Goal: Task Accomplishment & Management: Manage account settings

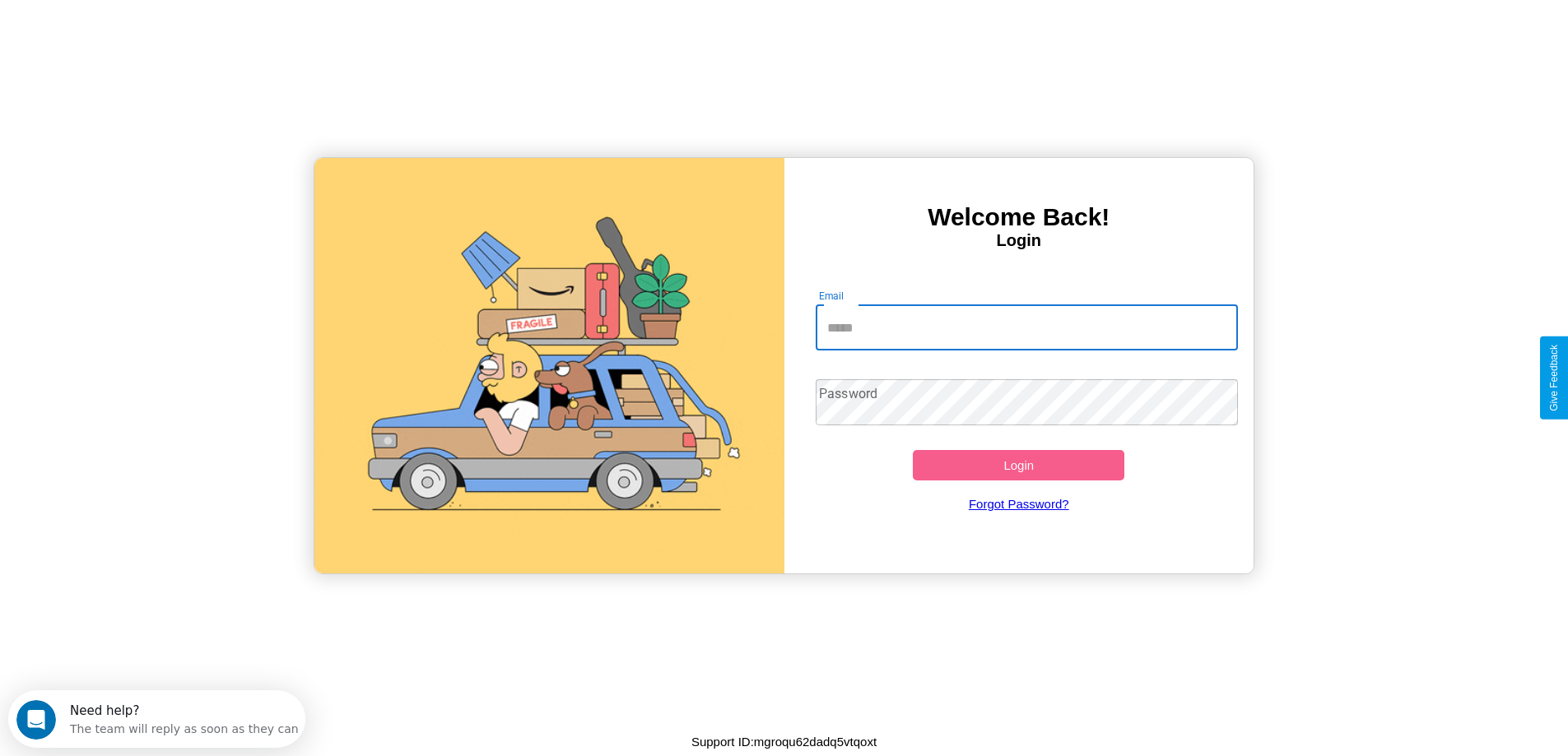
click at [1027, 328] on input "Email" at bounding box center [1027, 327] width 422 height 46
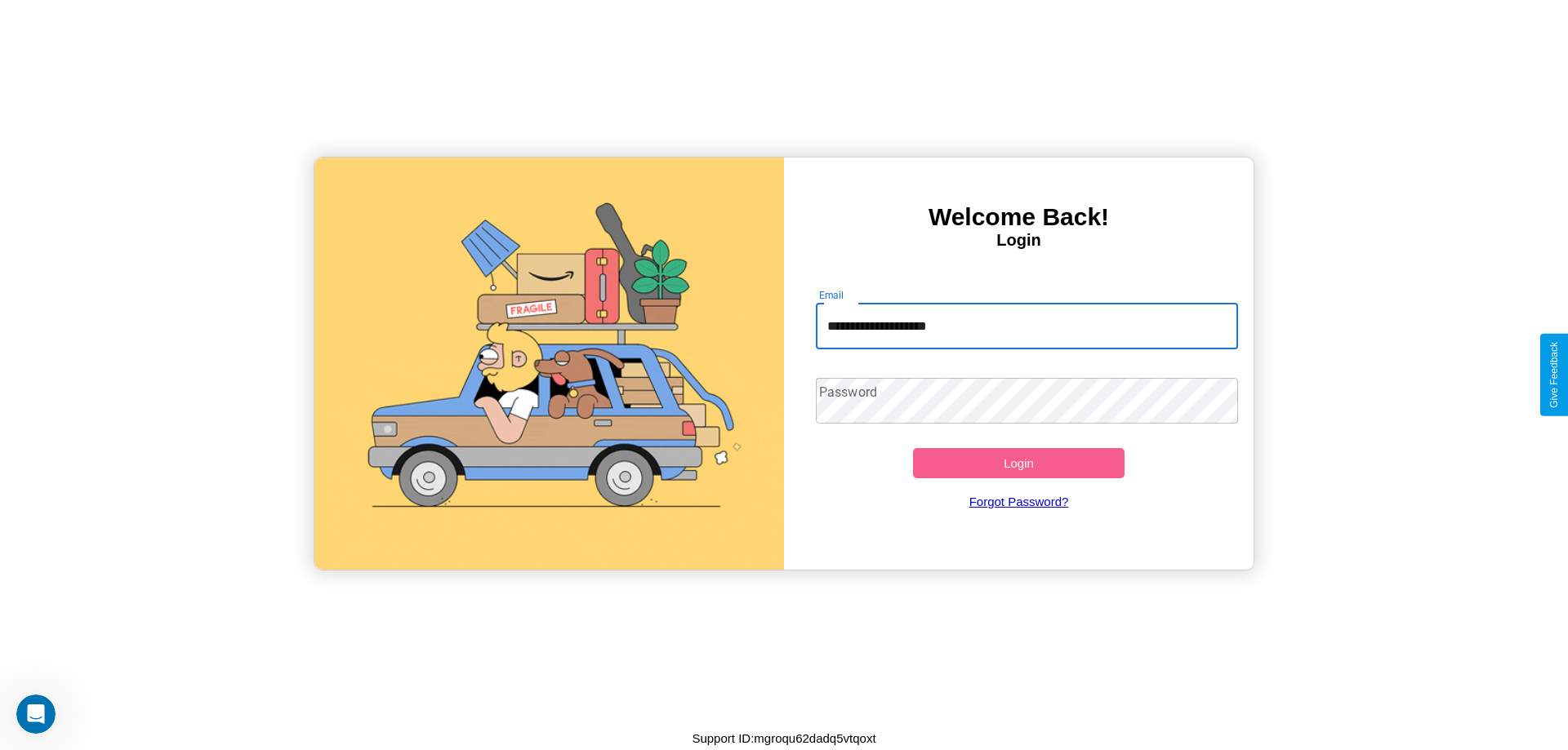
type input "**********"
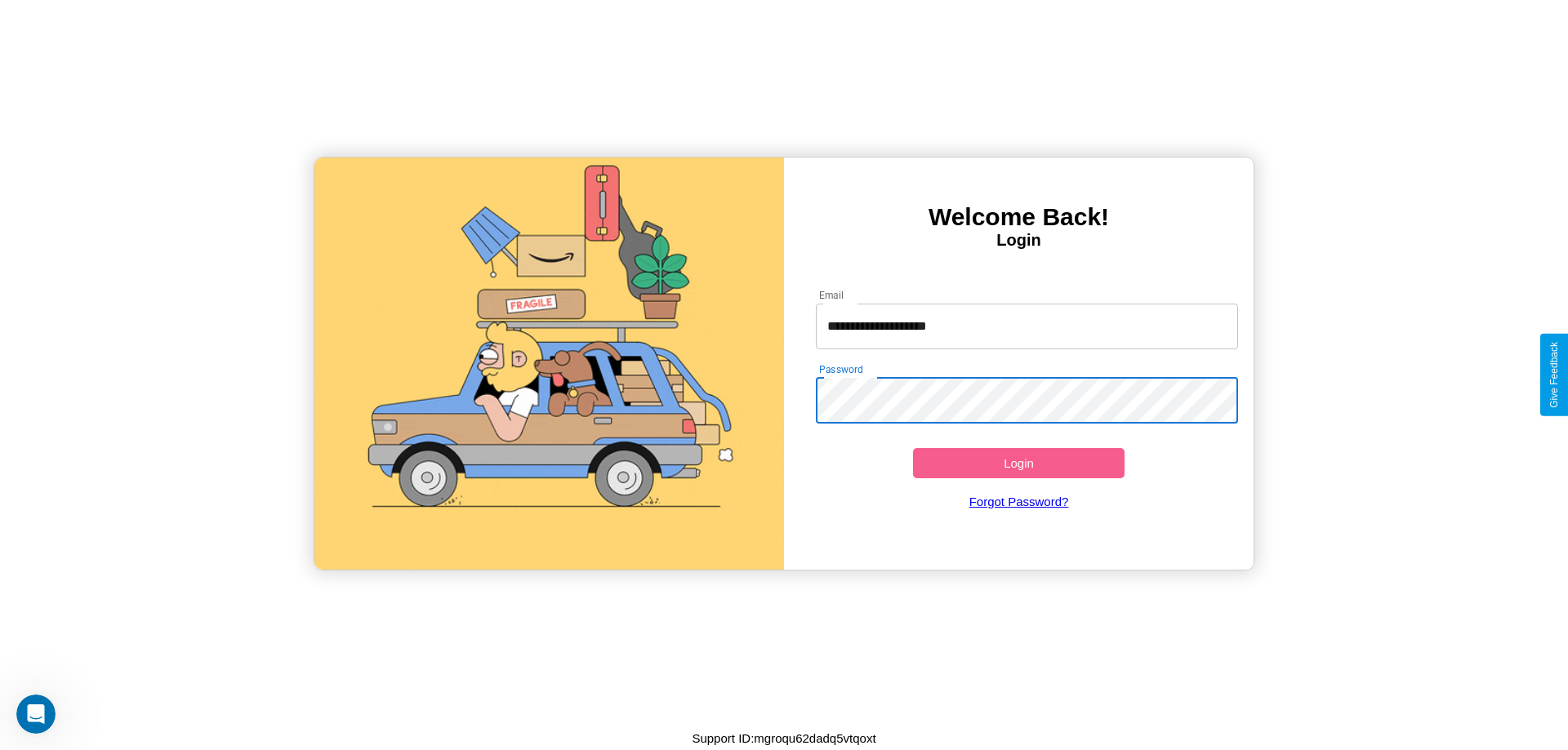
click at [1019, 463] on button "Login" at bounding box center [1018, 463] width 211 height 30
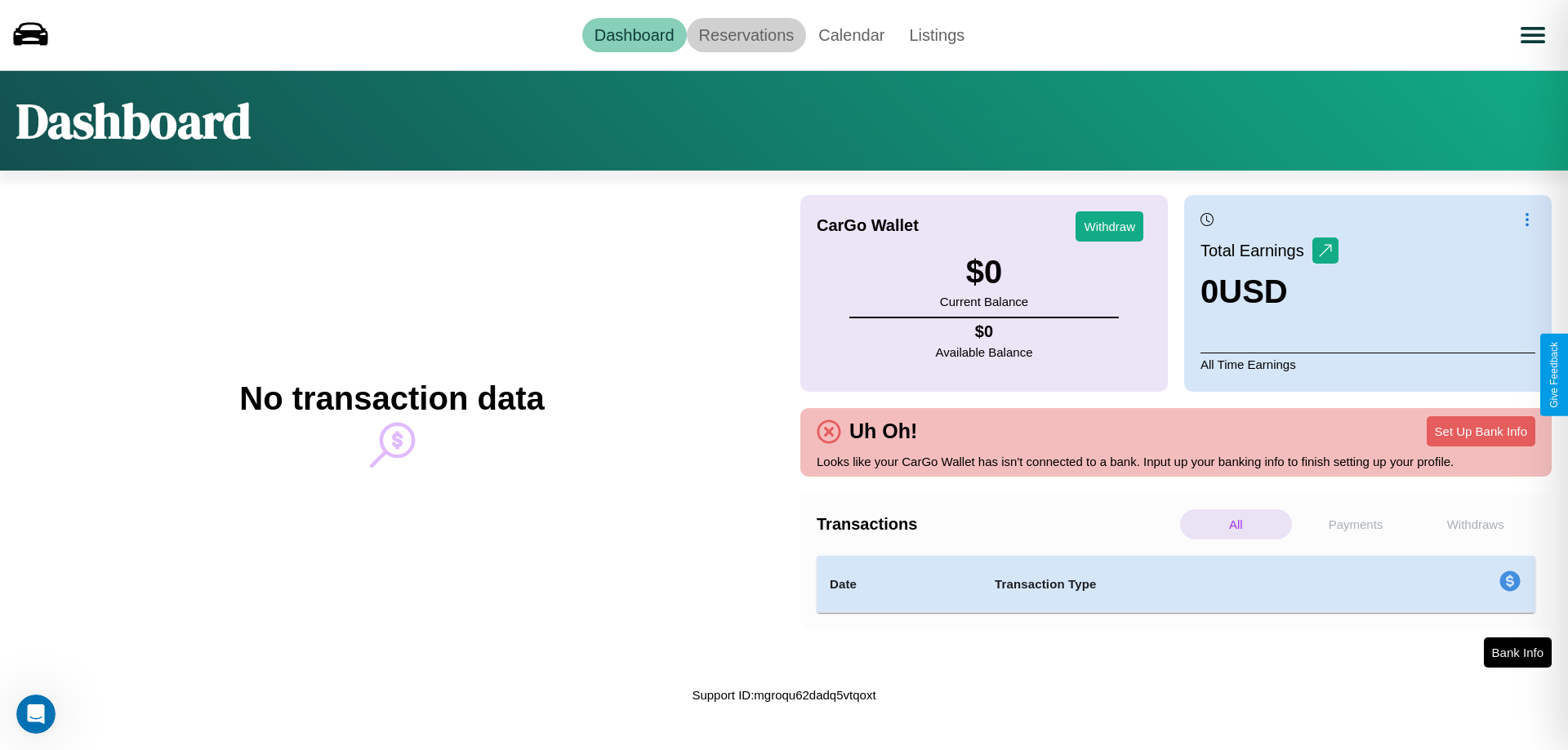
click at [746, 34] on link "Reservations" at bounding box center [747, 35] width 120 height 34
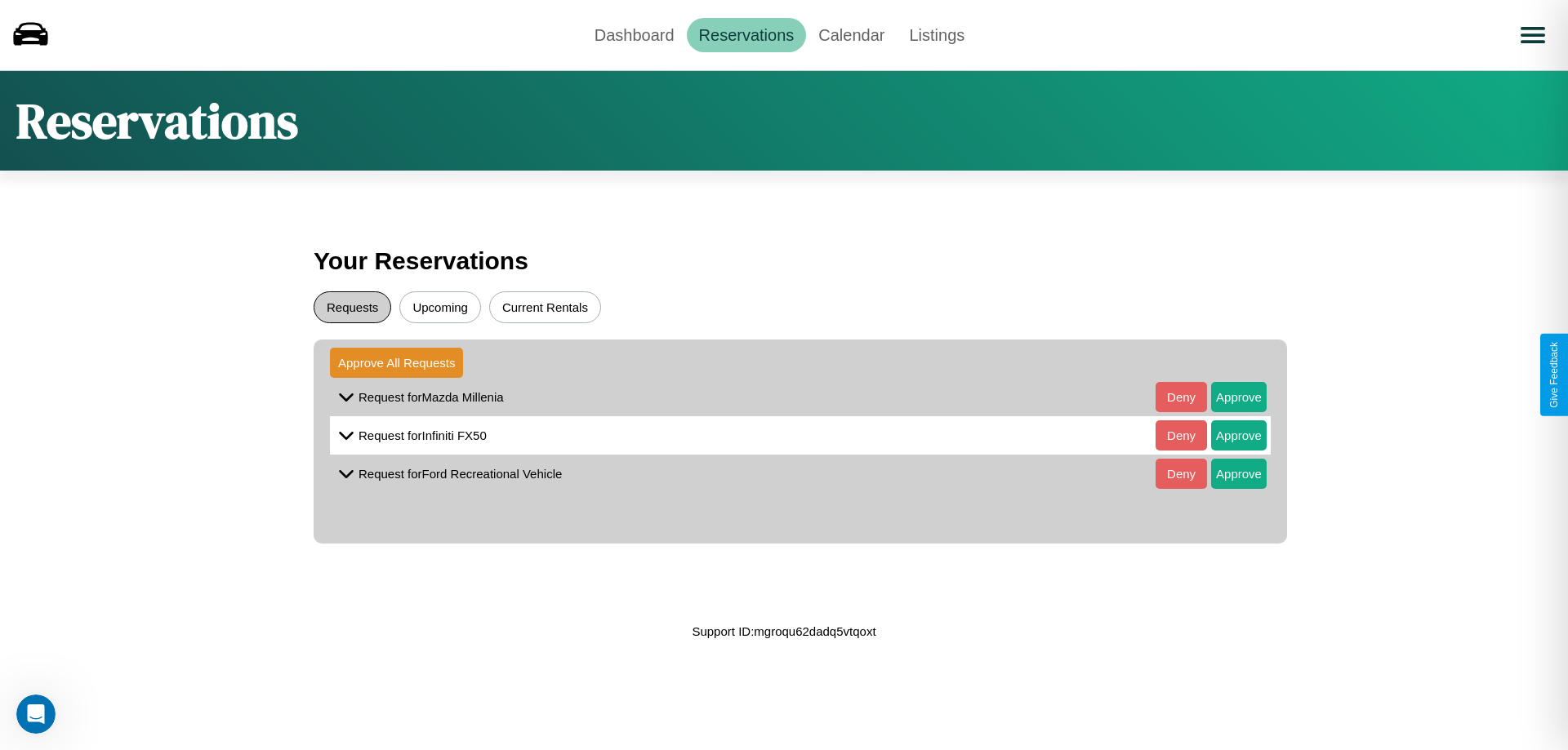
click at [352, 307] on button "Requests" at bounding box center [352, 307] width 78 height 32
click at [1227, 397] on button "Approve" at bounding box center [1238, 397] width 56 height 30
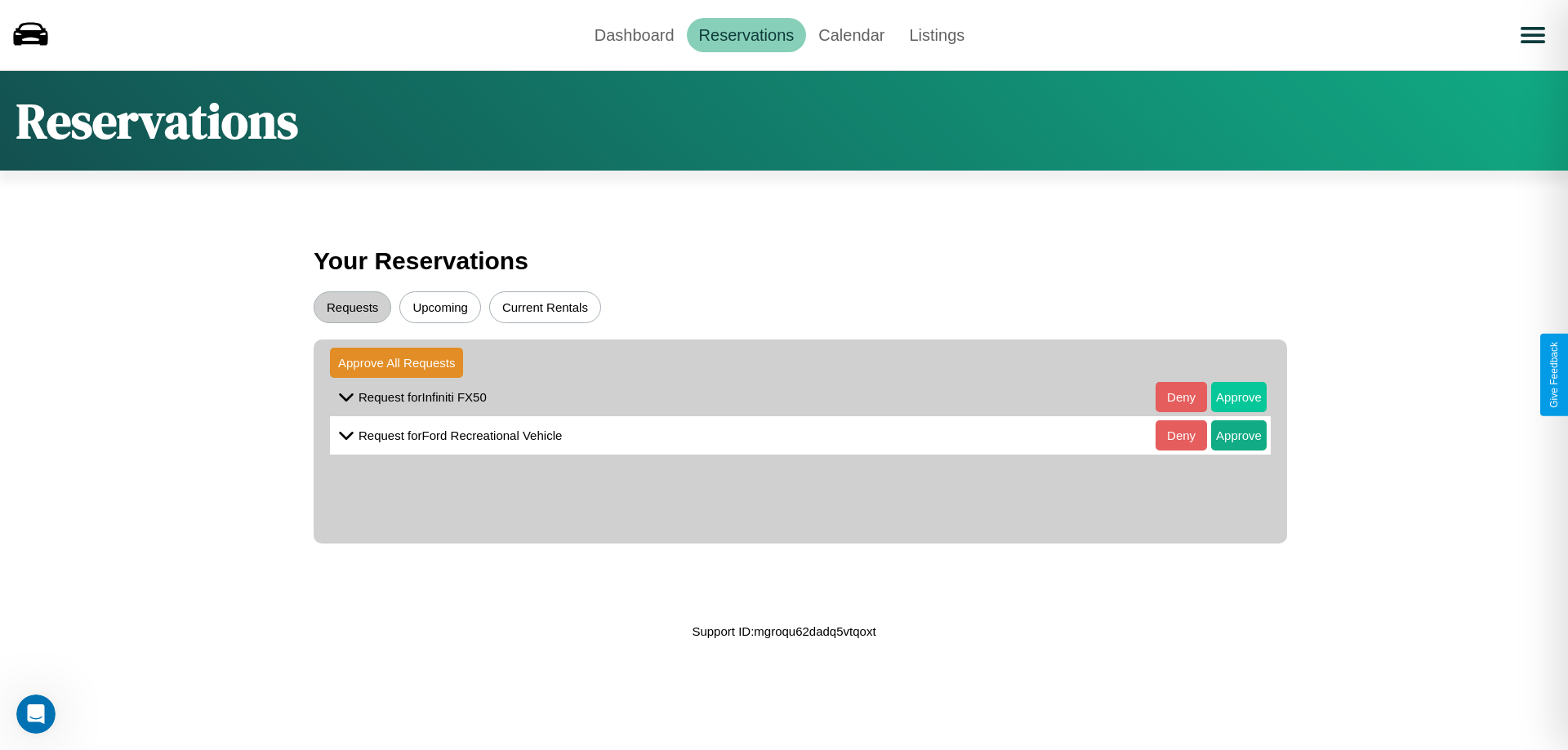
click at [1227, 397] on button "Approve" at bounding box center [1238, 397] width 56 height 30
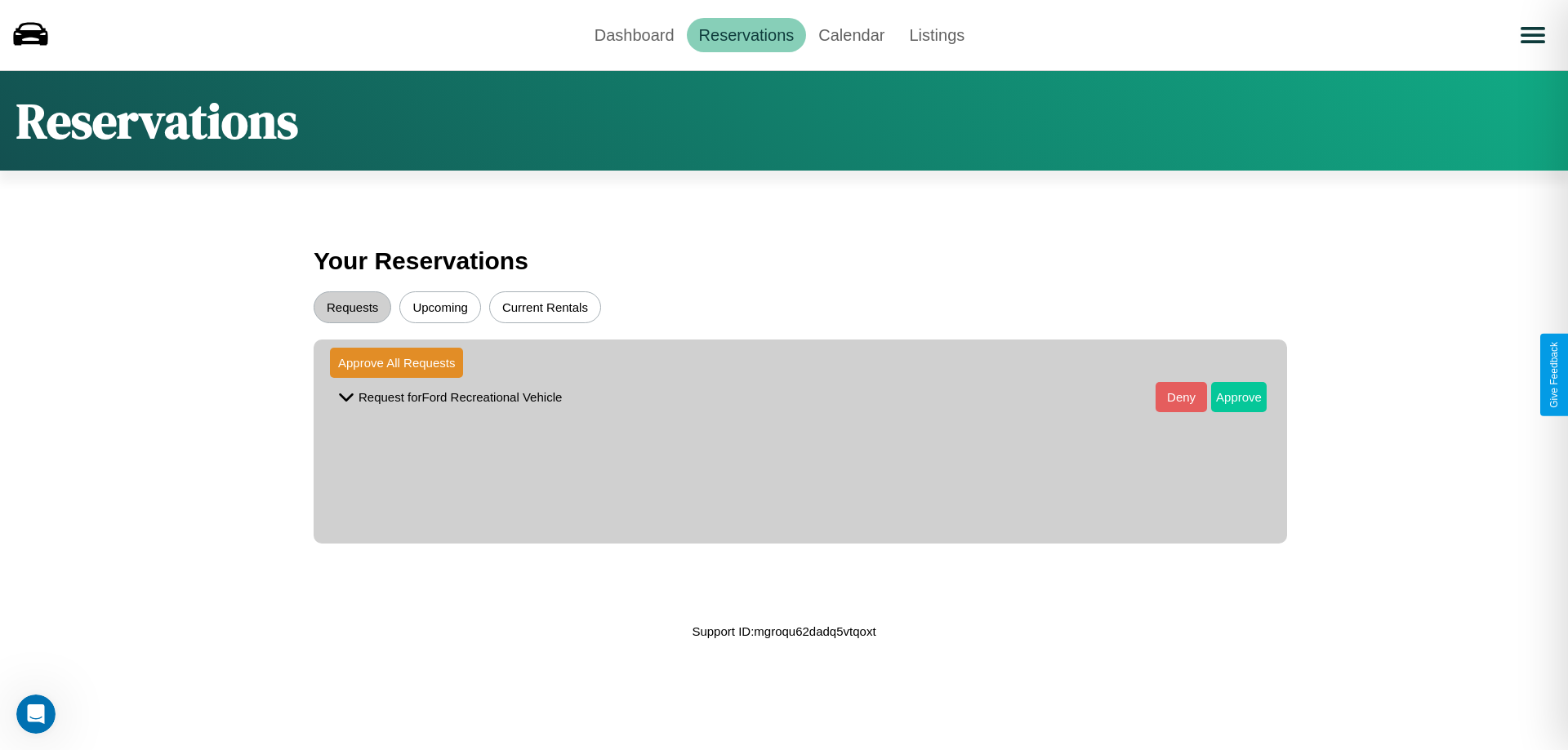
click at [1227, 397] on button "Approve" at bounding box center [1238, 397] width 56 height 30
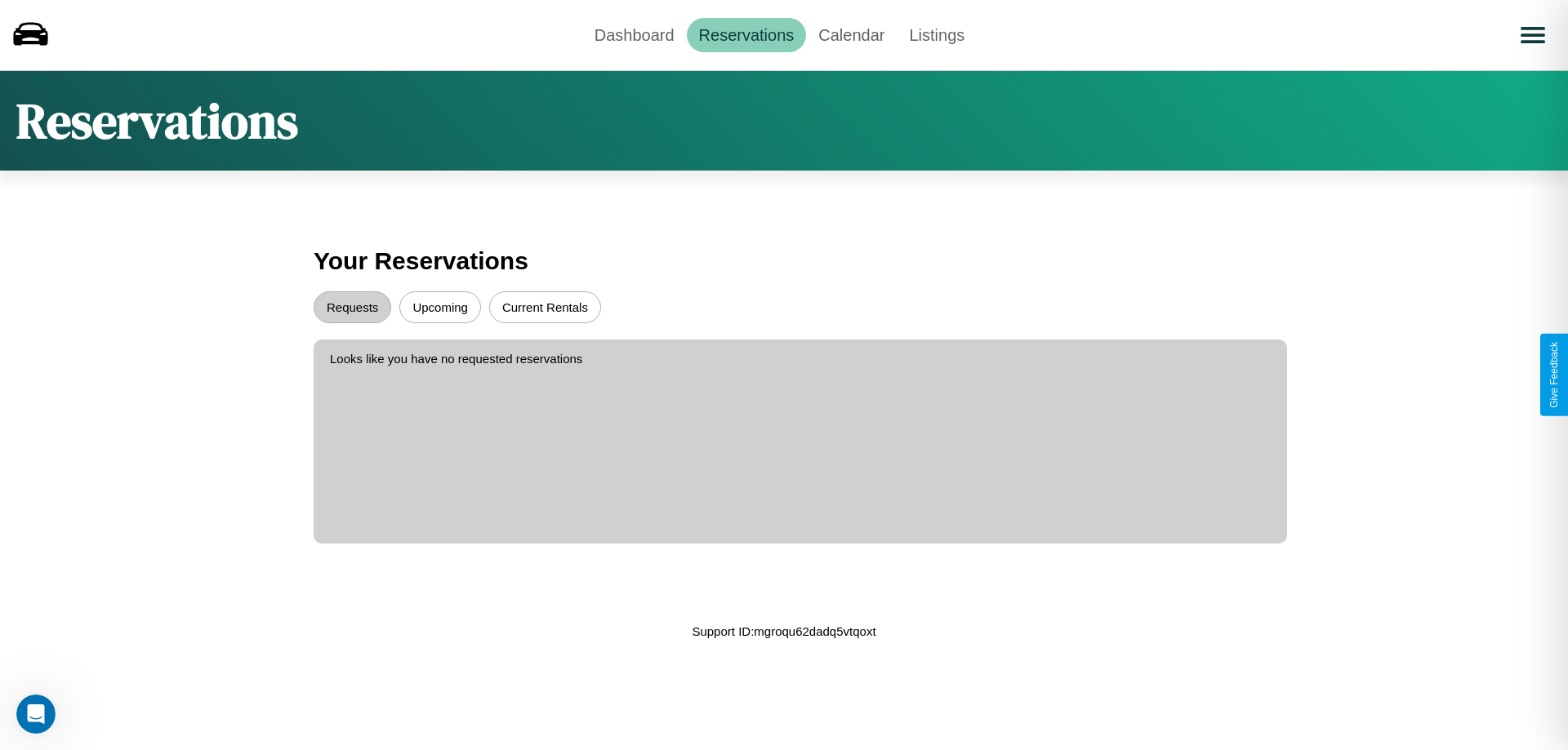
click at [441, 307] on button "Upcoming" at bounding box center [441, 307] width 82 height 32
click at [634, 34] on link "Dashboard" at bounding box center [634, 35] width 104 height 34
